Goal: Communication & Community: Answer question/provide support

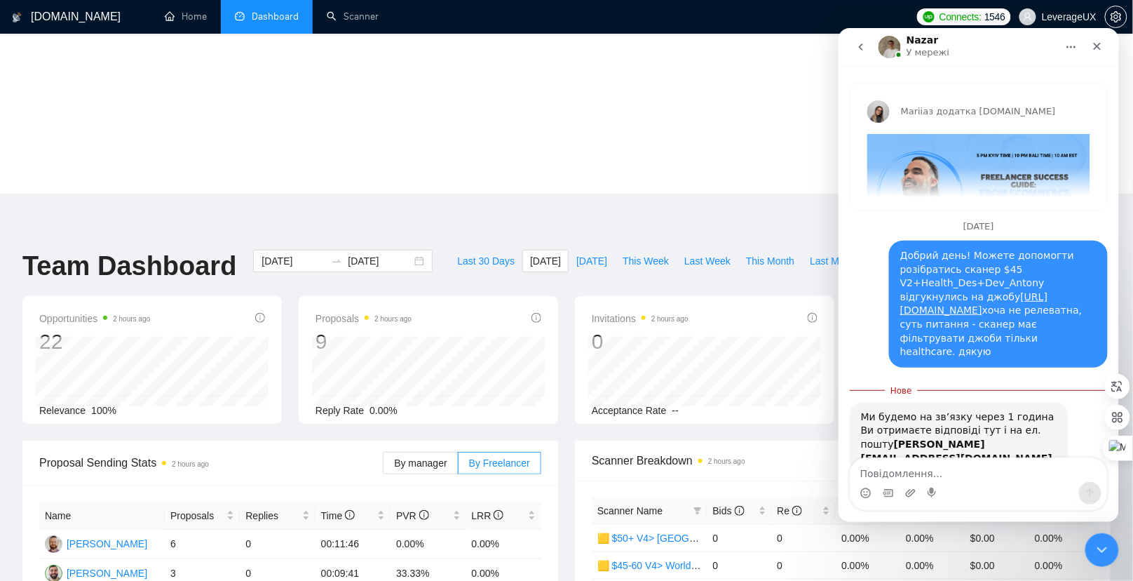
scroll to position [1, 0]
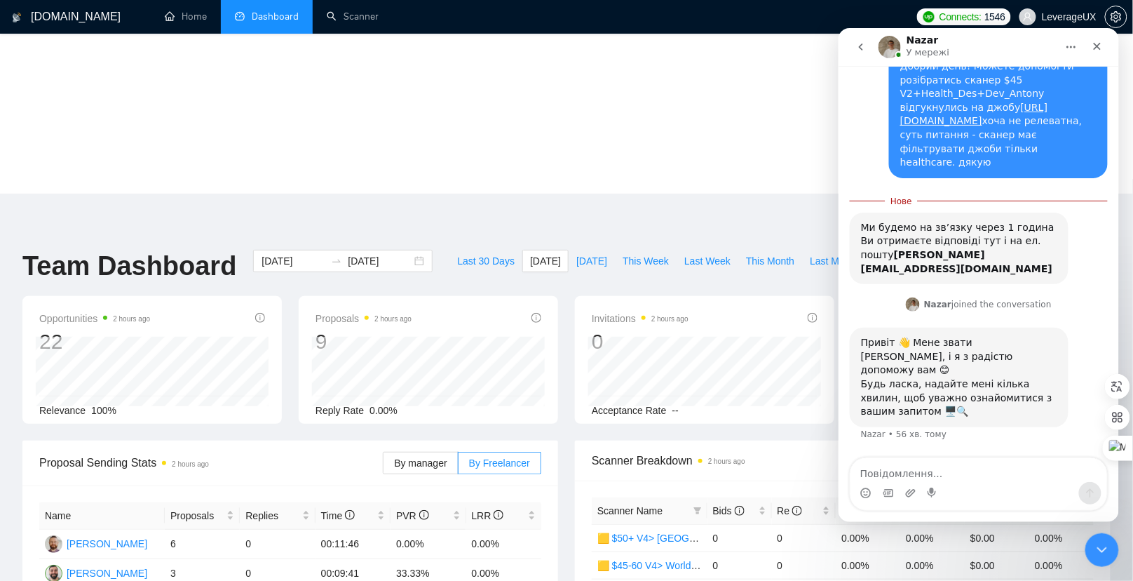
click at [898, 471] on textarea "Повідомлення..." at bounding box center [978, 469] width 257 height 24
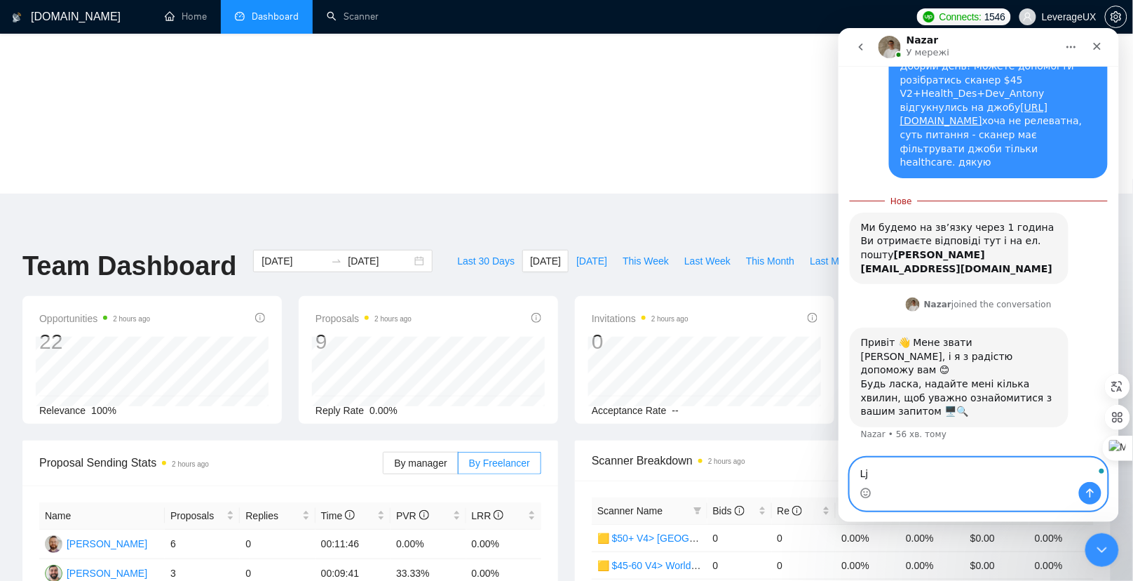
type textarea "L"
type textarea "Добрий день, буду чекати відповідь на пошту"
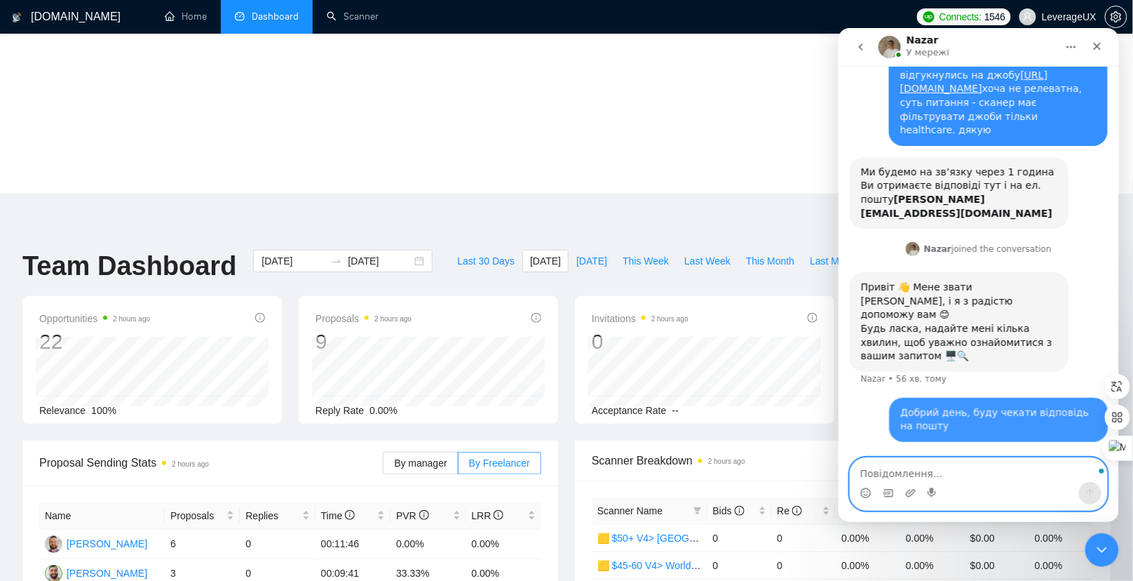
scroll to position [232, 0]
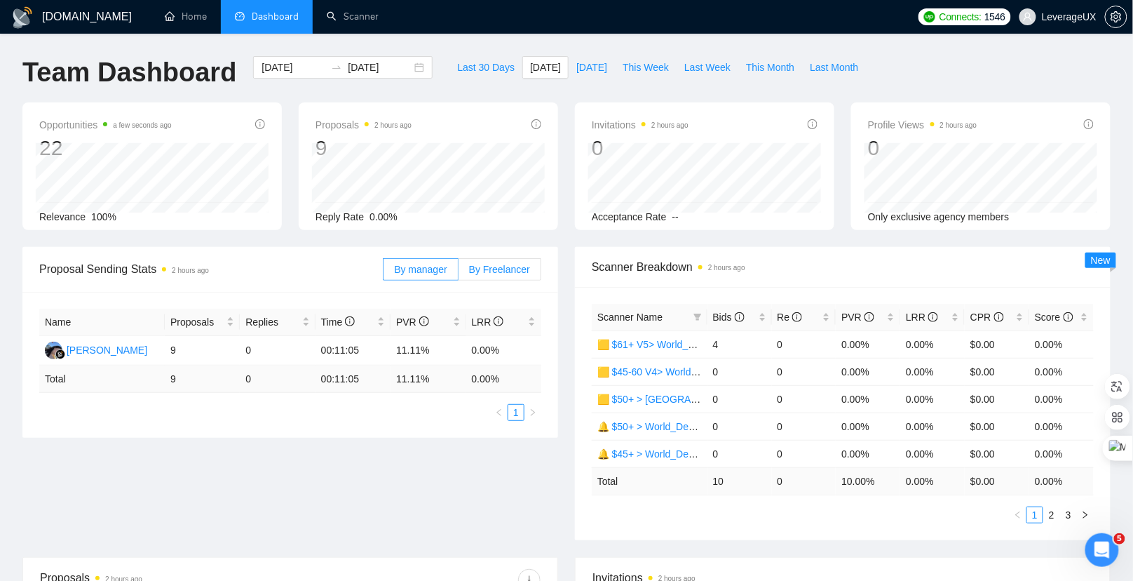
click at [497, 269] on span "By Freelancer" at bounding box center [499, 269] width 61 height 11
click at [459, 273] on input "By Freelancer" at bounding box center [459, 273] width 0 height 0
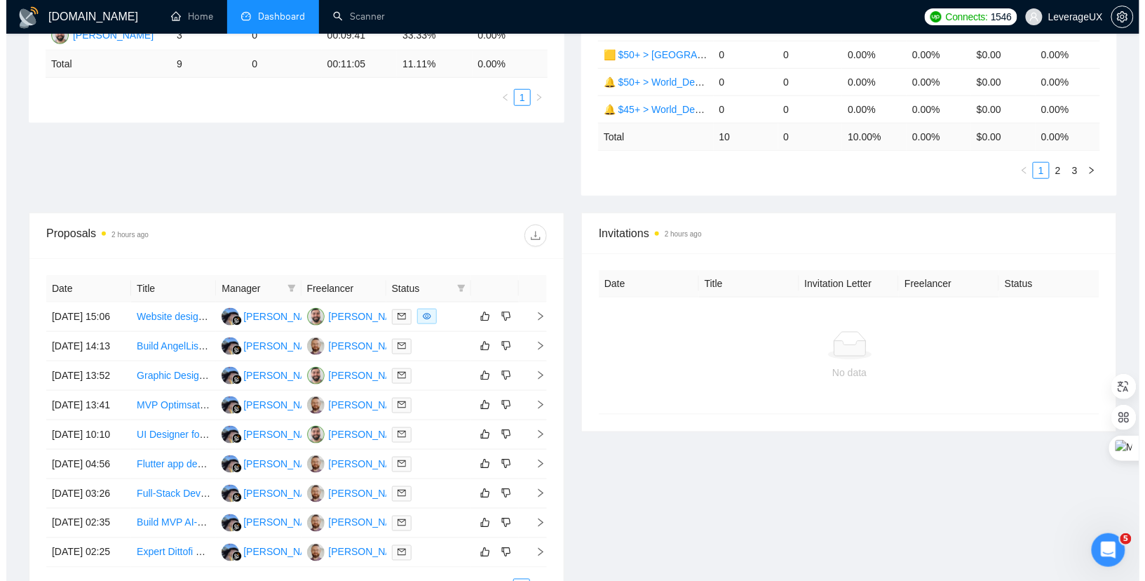
scroll to position [362, 0]
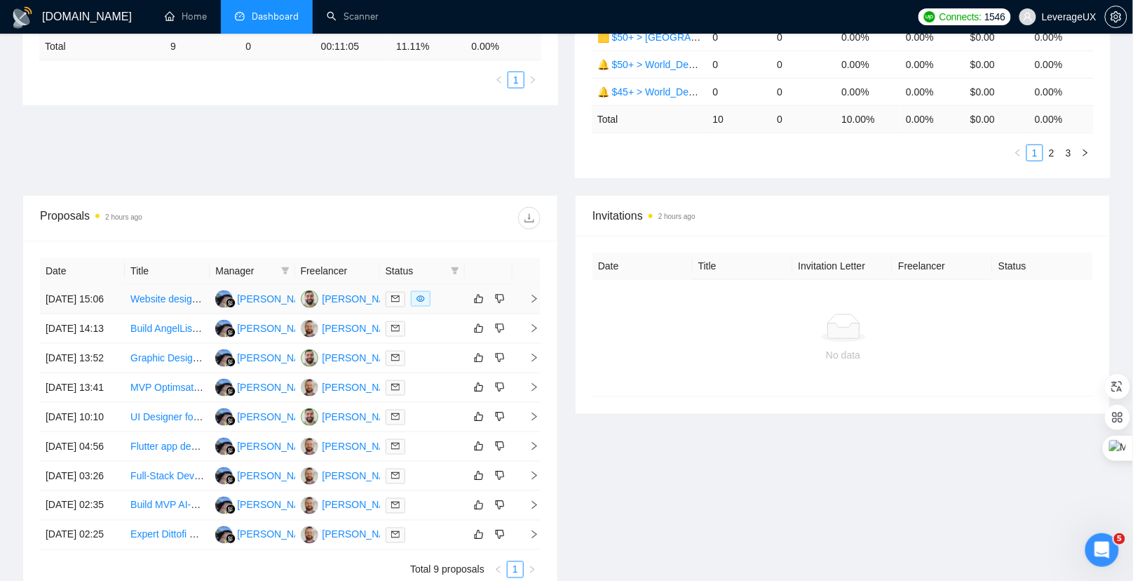
click at [532, 302] on icon "right" at bounding box center [535, 299] width 10 height 10
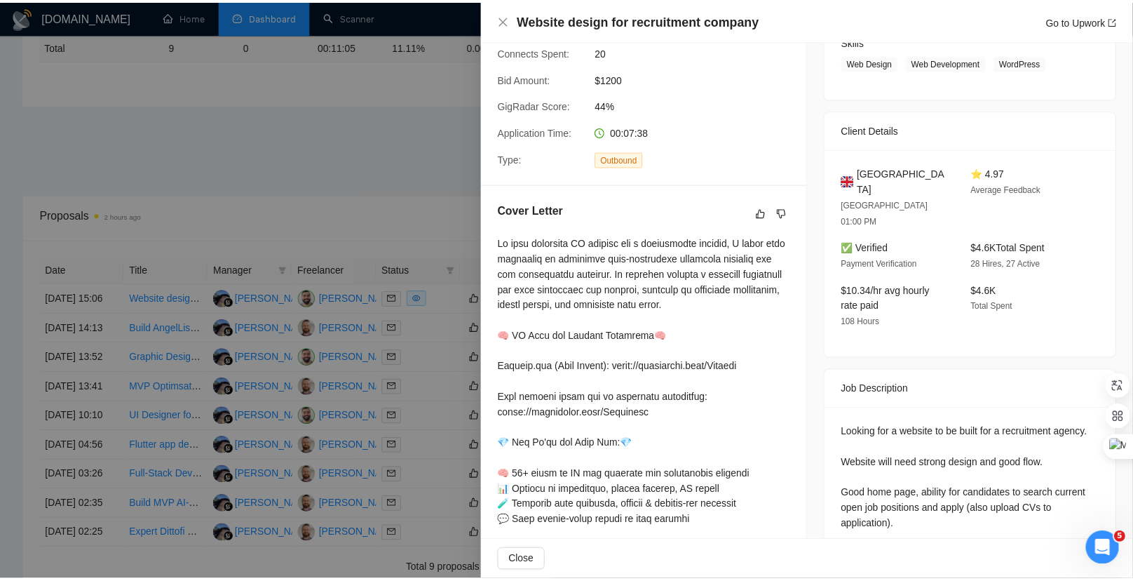
scroll to position [295, 0]
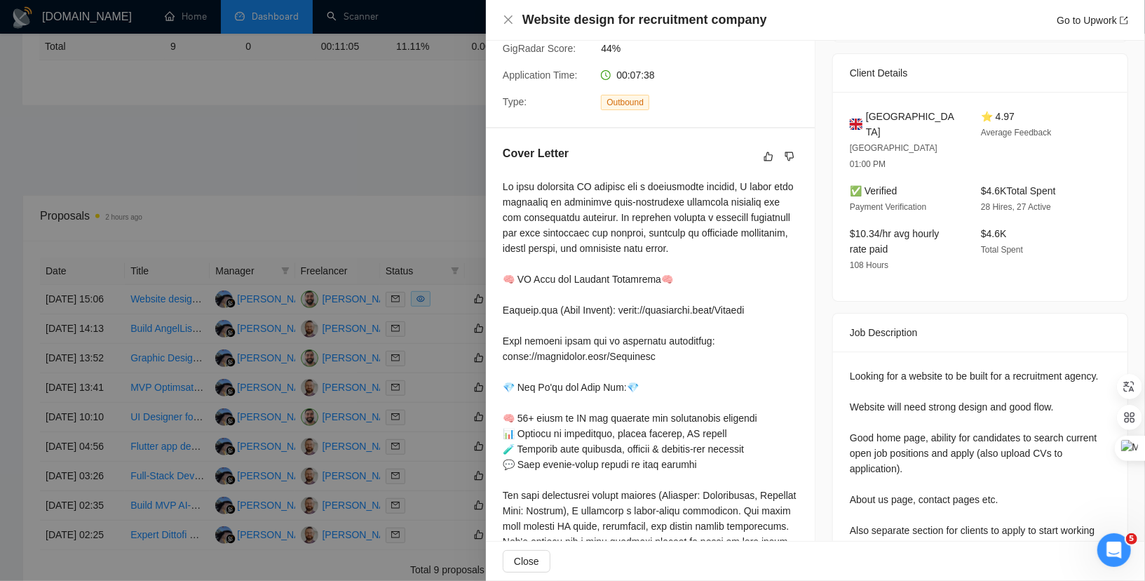
click at [416, 198] on div at bounding box center [572, 290] width 1145 height 581
